Goal: Information Seeking & Learning: Find specific fact

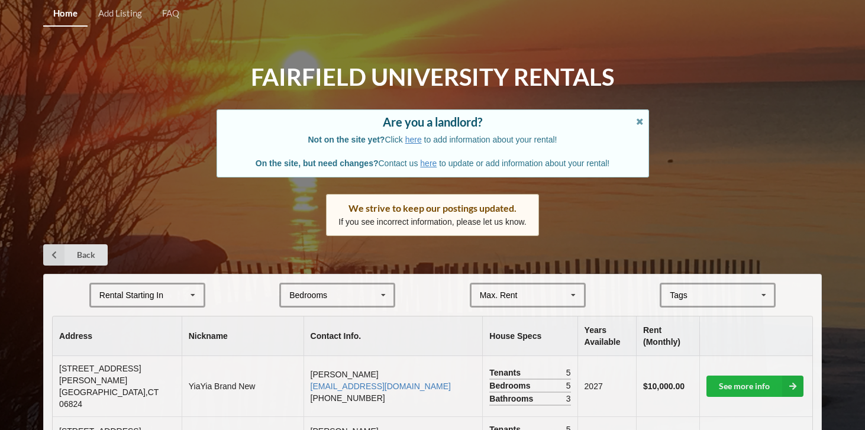
click at [164, 288] on div "Rental Starting In [DATE] 2026 2027 2028" at bounding box center [147, 295] width 116 height 25
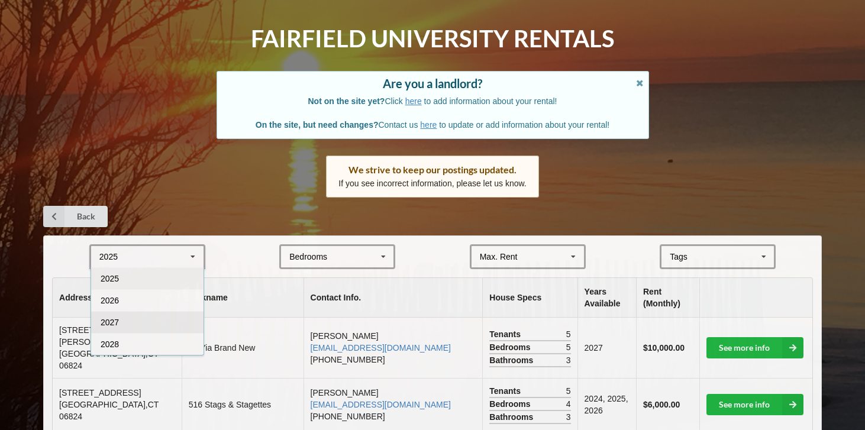
scroll to position [39, 0]
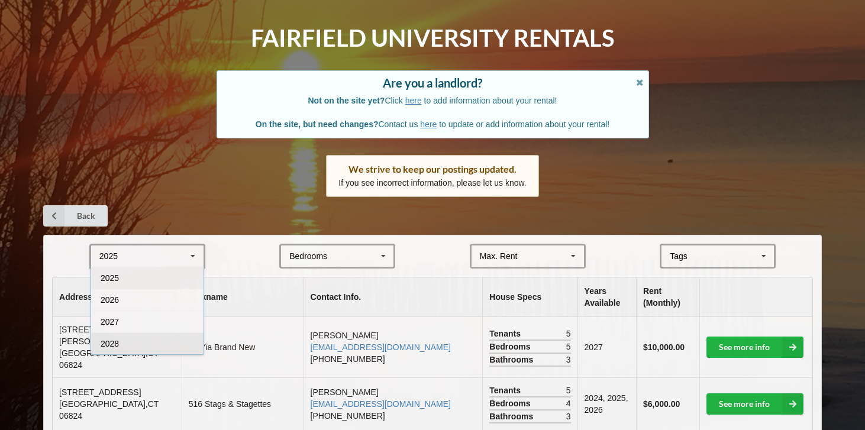
click at [141, 344] on div "2028" at bounding box center [147, 343] width 112 height 22
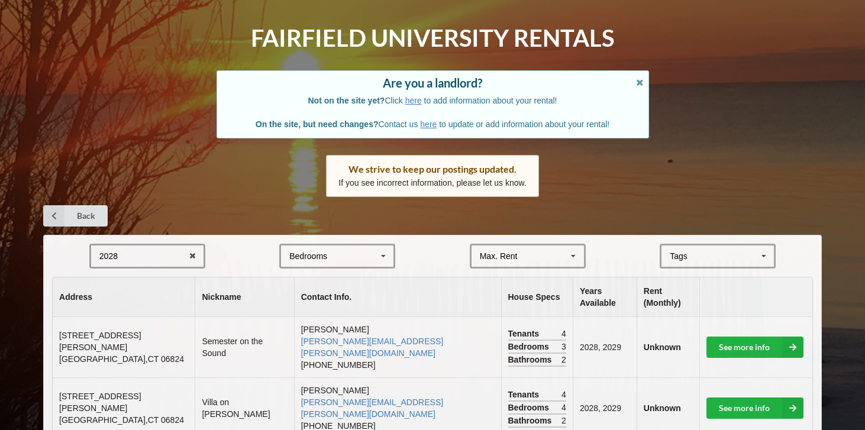
click at [675, 264] on div "[GEOGRAPHIC_DATA] Area Downtown" at bounding box center [717, 256] width 116 height 25
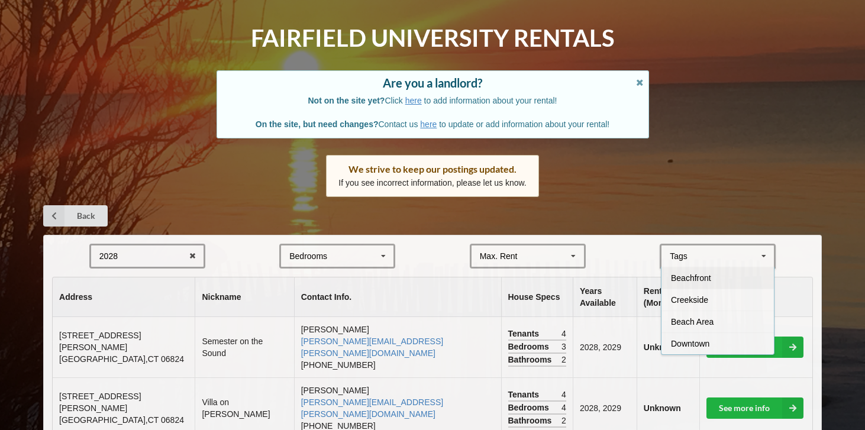
click at [683, 275] on span "Beachfront" at bounding box center [691, 277] width 40 height 9
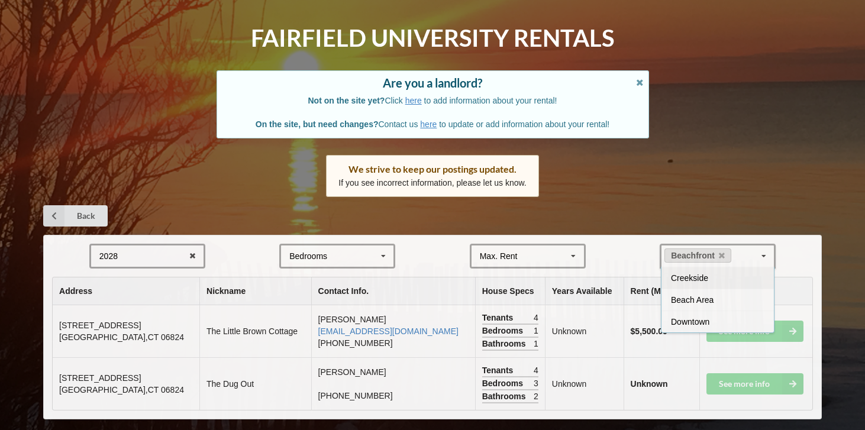
scroll to position [52, 0]
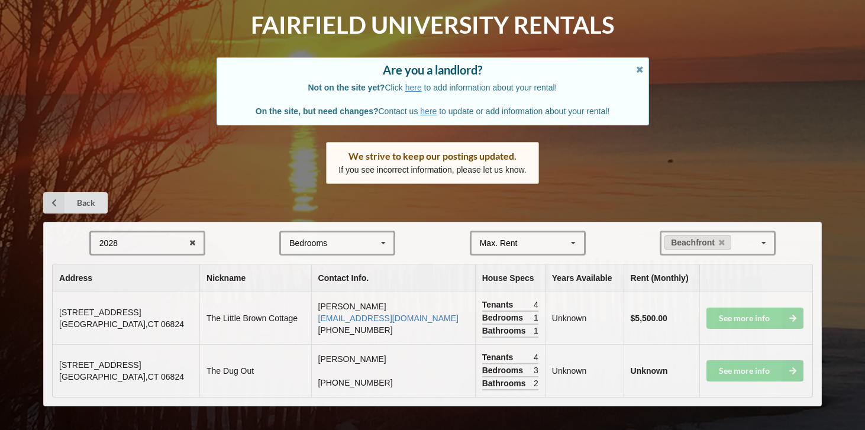
click at [545, 329] on td "Unknown" at bounding box center [584, 318] width 79 height 52
click at [129, 329] on td "[STREET_ADDRESS]" at bounding box center [126, 318] width 147 height 52
drag, startPoint x: 131, startPoint y: 326, endPoint x: 54, endPoint y: 312, distance: 78.8
click at [54, 312] on td "[STREET_ADDRESS]" at bounding box center [126, 318] width 147 height 52
copy td "[STREET_ADDRESS]"
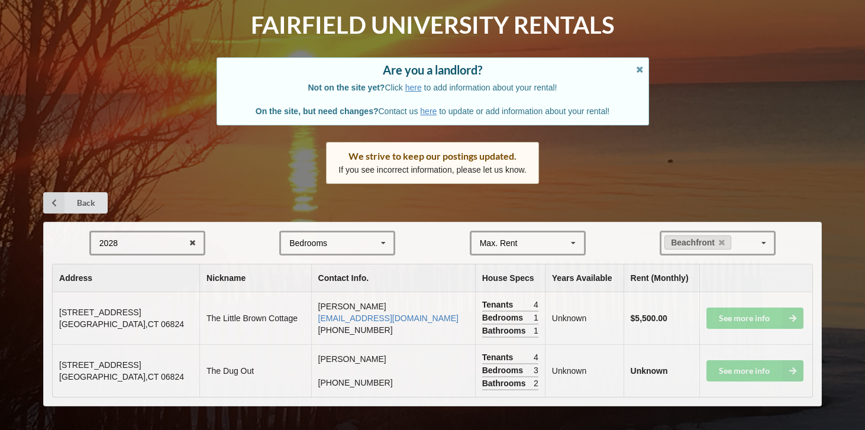
click at [140, 378] on td "[STREET_ADDRESS]" at bounding box center [126, 370] width 147 height 53
drag, startPoint x: 138, startPoint y: 374, endPoint x: 56, endPoint y: 366, distance: 82.6
click at [56, 366] on td "[STREET_ADDRESS]" at bounding box center [126, 370] width 147 height 53
copy td "[STREET_ADDRESS]"
click at [724, 244] on icon at bounding box center [722, 243] width 6 height 8
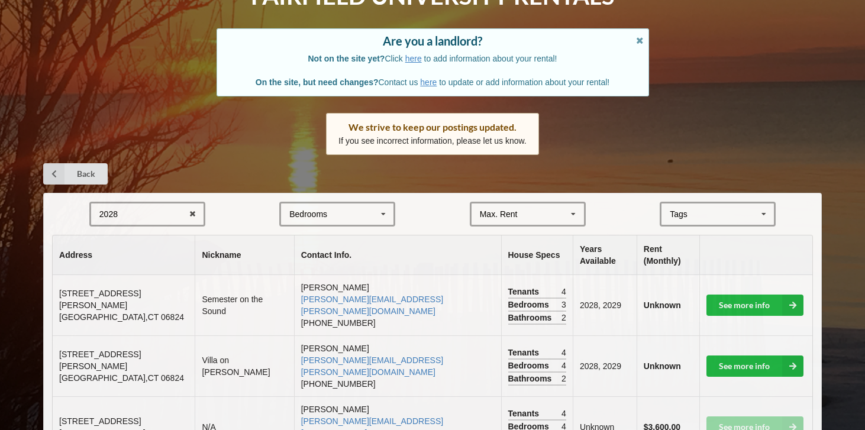
scroll to position [89, 0]
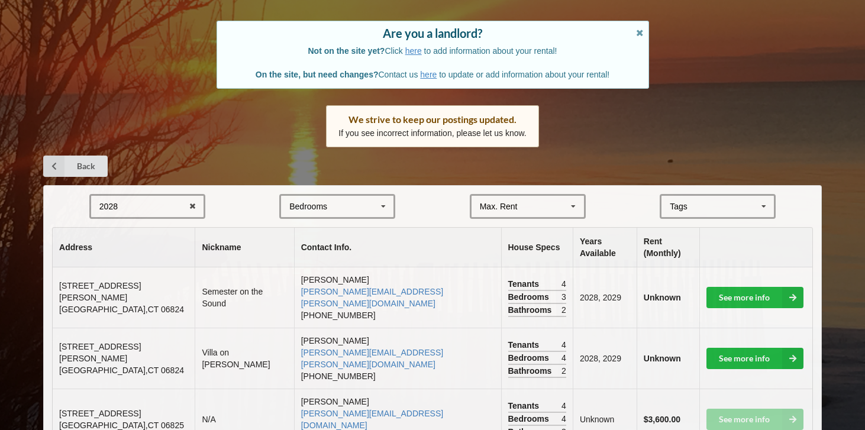
click at [694, 196] on div "[GEOGRAPHIC_DATA] Area Downtown" at bounding box center [717, 206] width 116 height 25
click at [694, 209] on div "[GEOGRAPHIC_DATA] Area Downtown" at bounding box center [717, 206] width 116 height 25
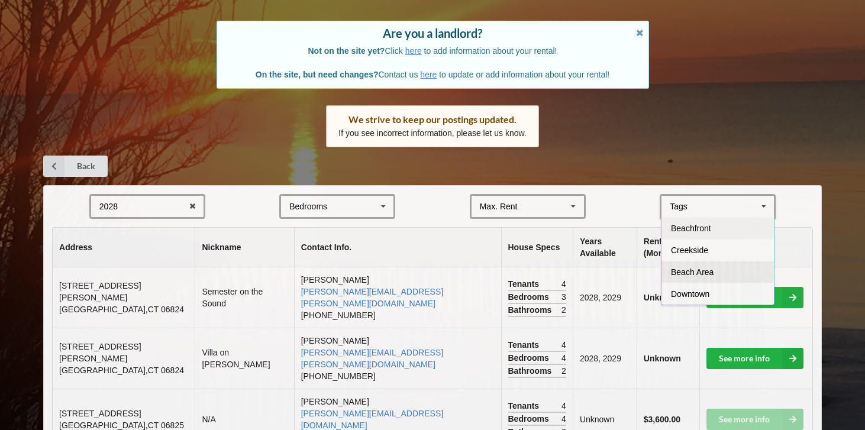
click at [678, 276] on span "Beach Area" at bounding box center [692, 271] width 43 height 9
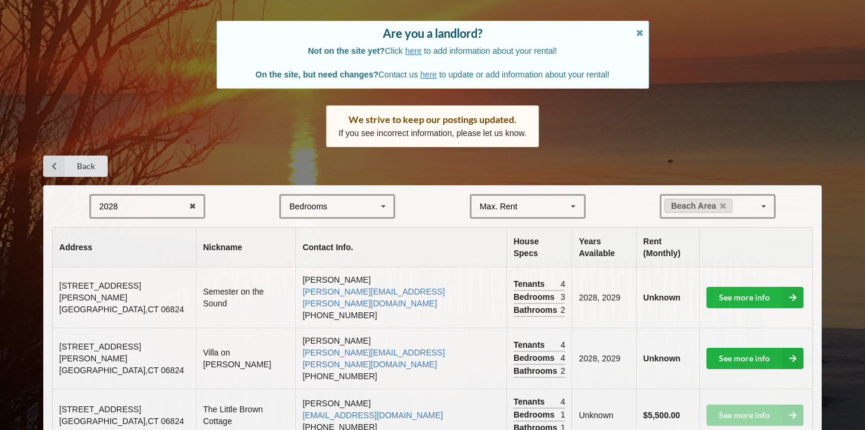
click at [627, 205] on form "2028 2025 2026 2027 2028 Bedrooms 1 2 3 4 5 6 7 8 Max. Rent $4,000 $5,000 $6,00…" at bounding box center [432, 206] width 761 height 25
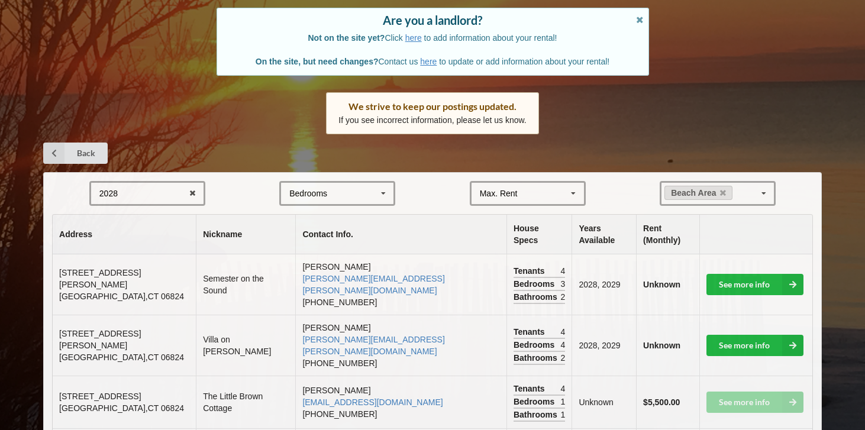
scroll to position [157, 0]
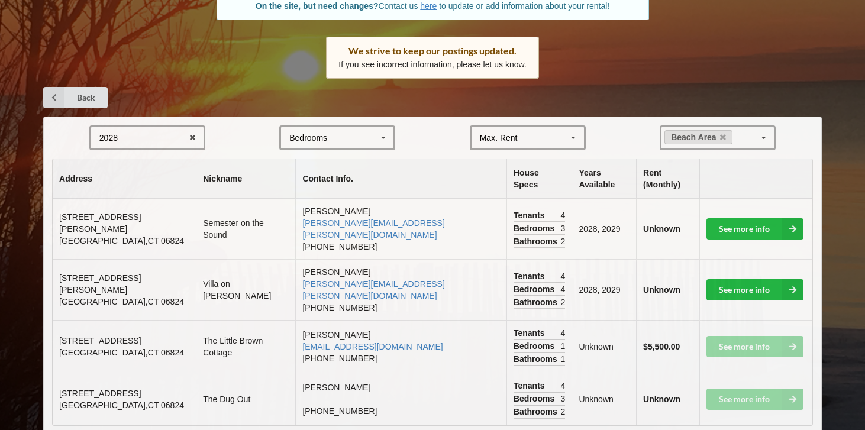
click at [113, 297] on span "[GEOGRAPHIC_DATA]" at bounding box center [121, 301] width 125 height 9
drag, startPoint x: 142, startPoint y: 272, endPoint x: 57, endPoint y: 254, distance: 87.1
click at [57, 259] on td "[STREET_ADDRESS][PERSON_NAME]" at bounding box center [124, 289] width 143 height 61
copy td "[STREET_ADDRESS][PERSON_NAME]"
click at [112, 224] on td "[STREET_ADDRESS][PERSON_NAME]" at bounding box center [124, 229] width 143 height 60
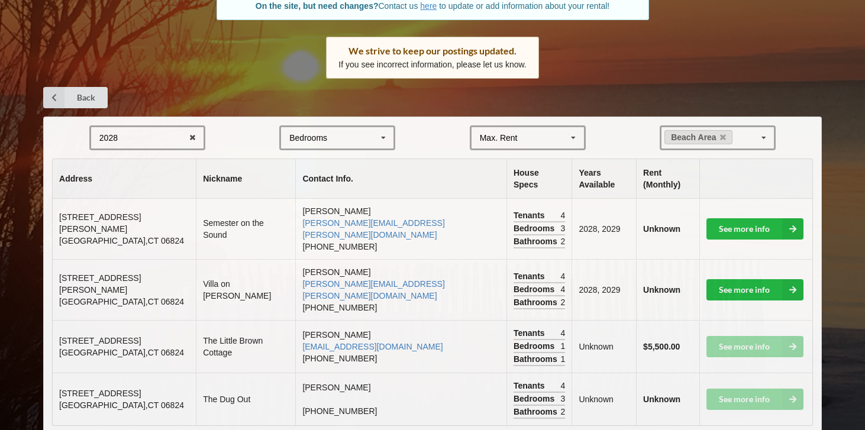
click at [99, 213] on td "[STREET_ADDRESS][PERSON_NAME]" at bounding box center [124, 229] width 143 height 60
drag, startPoint x: 59, startPoint y: 208, endPoint x: 166, endPoint y: 218, distance: 107.0
click at [166, 218] on td "[STREET_ADDRESS][PERSON_NAME]" at bounding box center [124, 229] width 143 height 60
copy td "[STREET_ADDRESS][PERSON_NAME]"
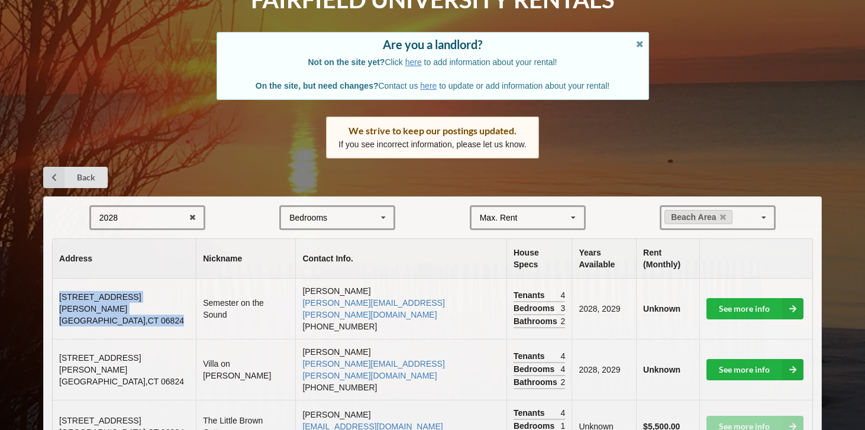
scroll to position [0, 0]
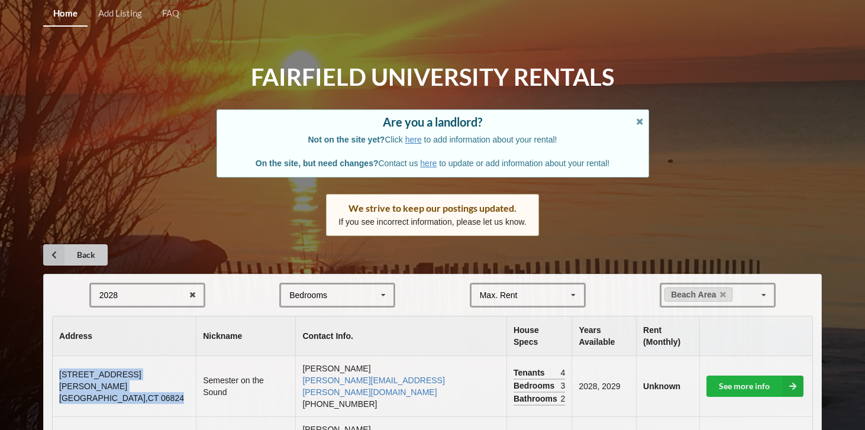
click at [50, 250] on icon at bounding box center [53, 254] width 21 height 21
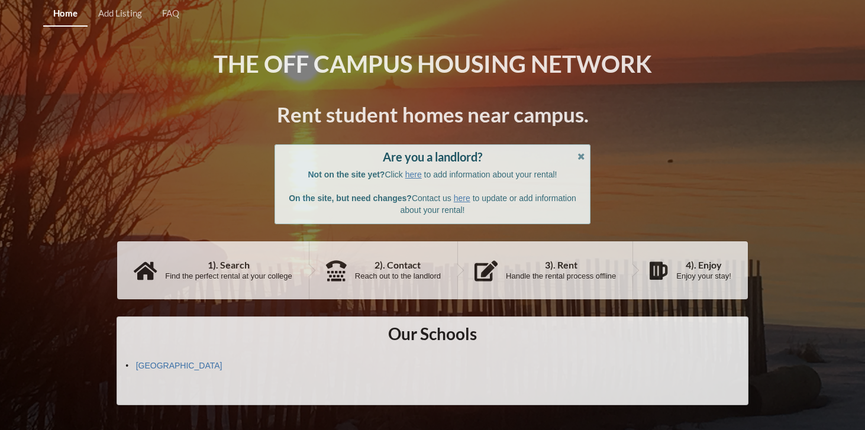
click at [247, 271] on div "Find the perfect rental at your college" at bounding box center [228, 275] width 127 height 9
click at [181, 365] on link "[GEOGRAPHIC_DATA]" at bounding box center [179, 365] width 86 height 9
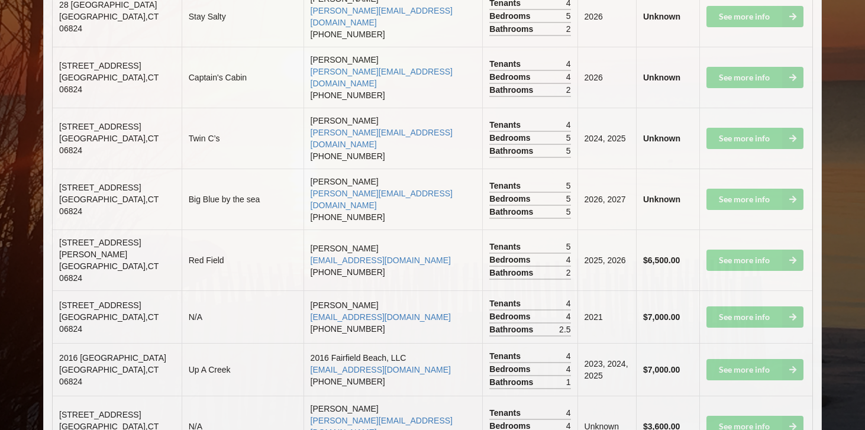
scroll to position [2096, 0]
